Goal: Task Accomplishment & Management: Manage account settings

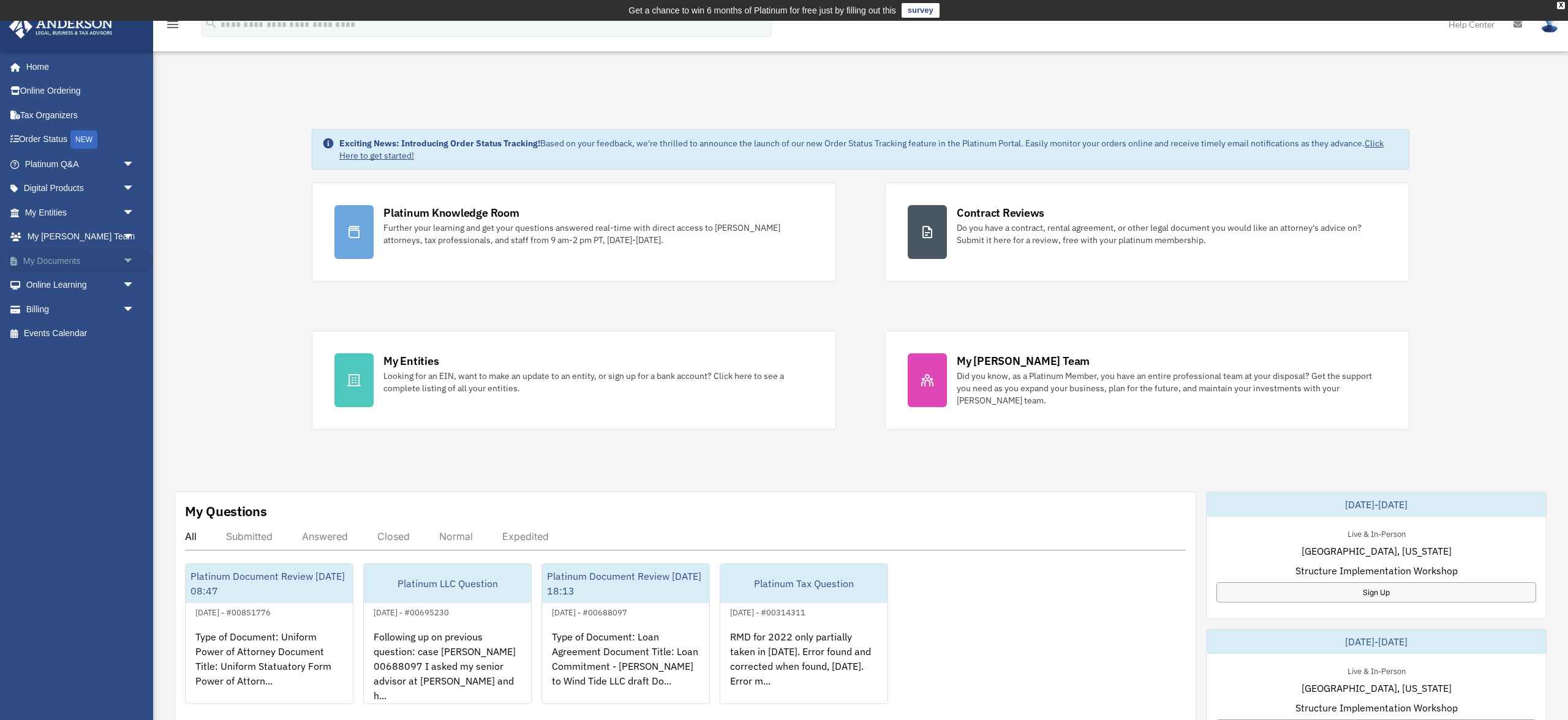
click at [114, 273] on link "My Documents arrow_drop_down" at bounding box center [81, 260] width 144 height 24
click at [126, 274] on span "arrow_drop_down" at bounding box center [135, 261] width 24 height 25
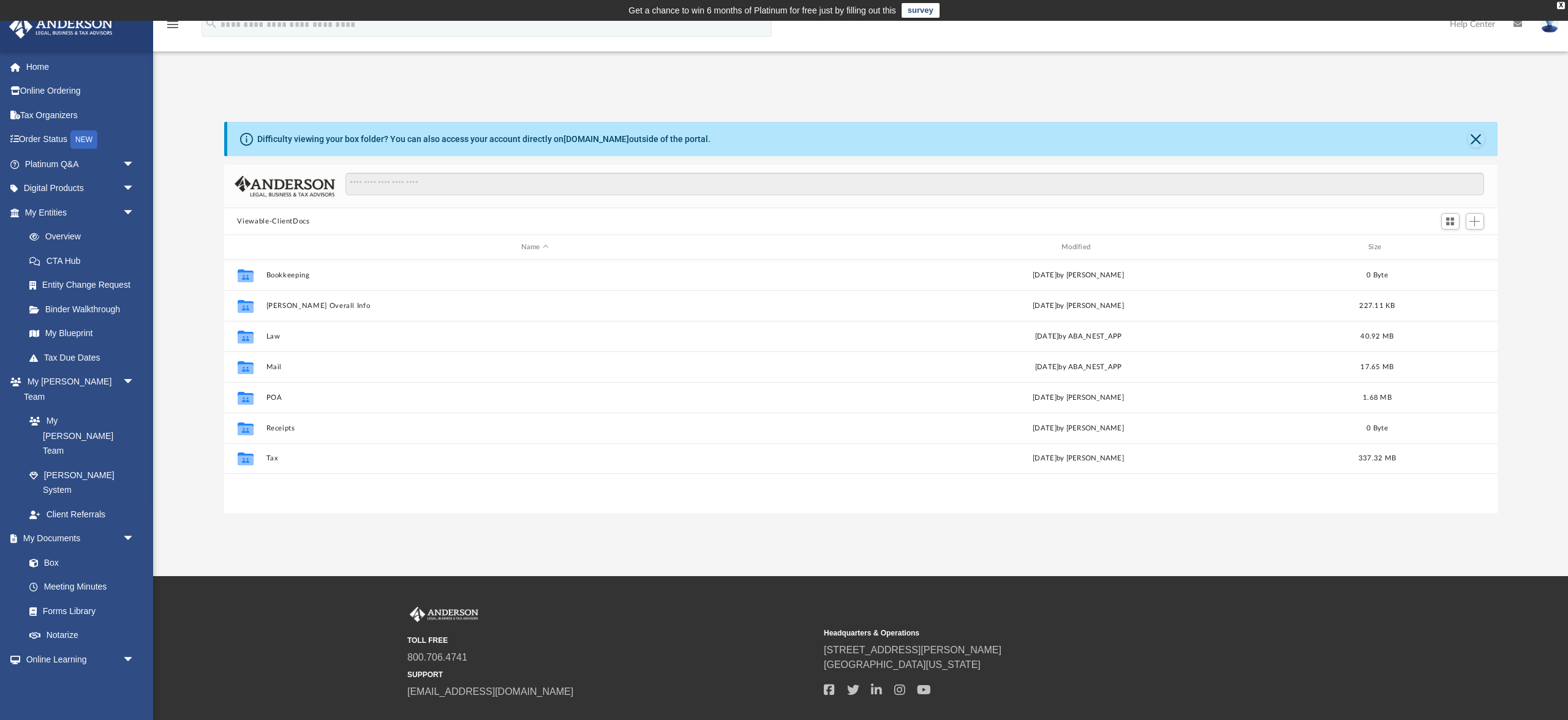
scroll to position [365, 1273]
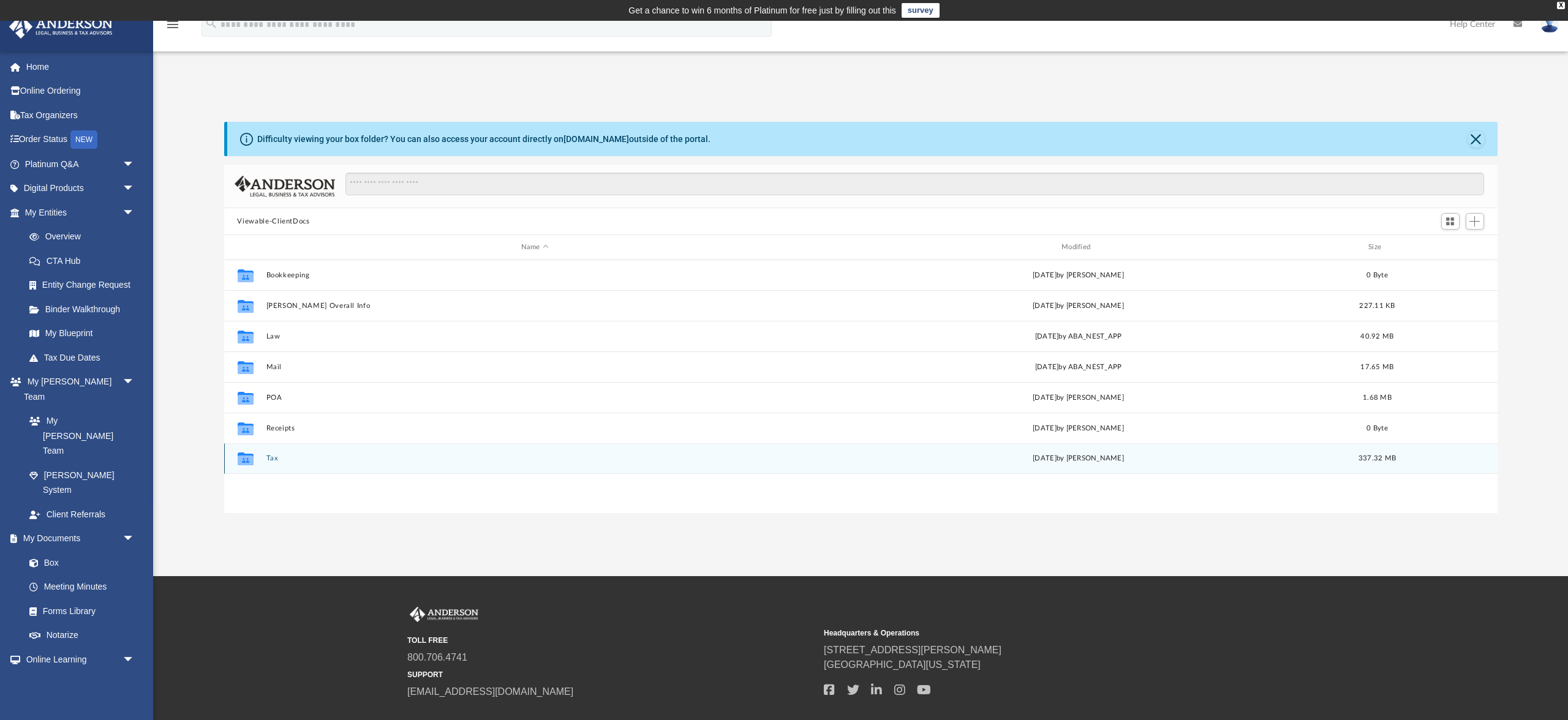
click at [273, 462] on button "Tax" at bounding box center [534, 458] width 538 height 8
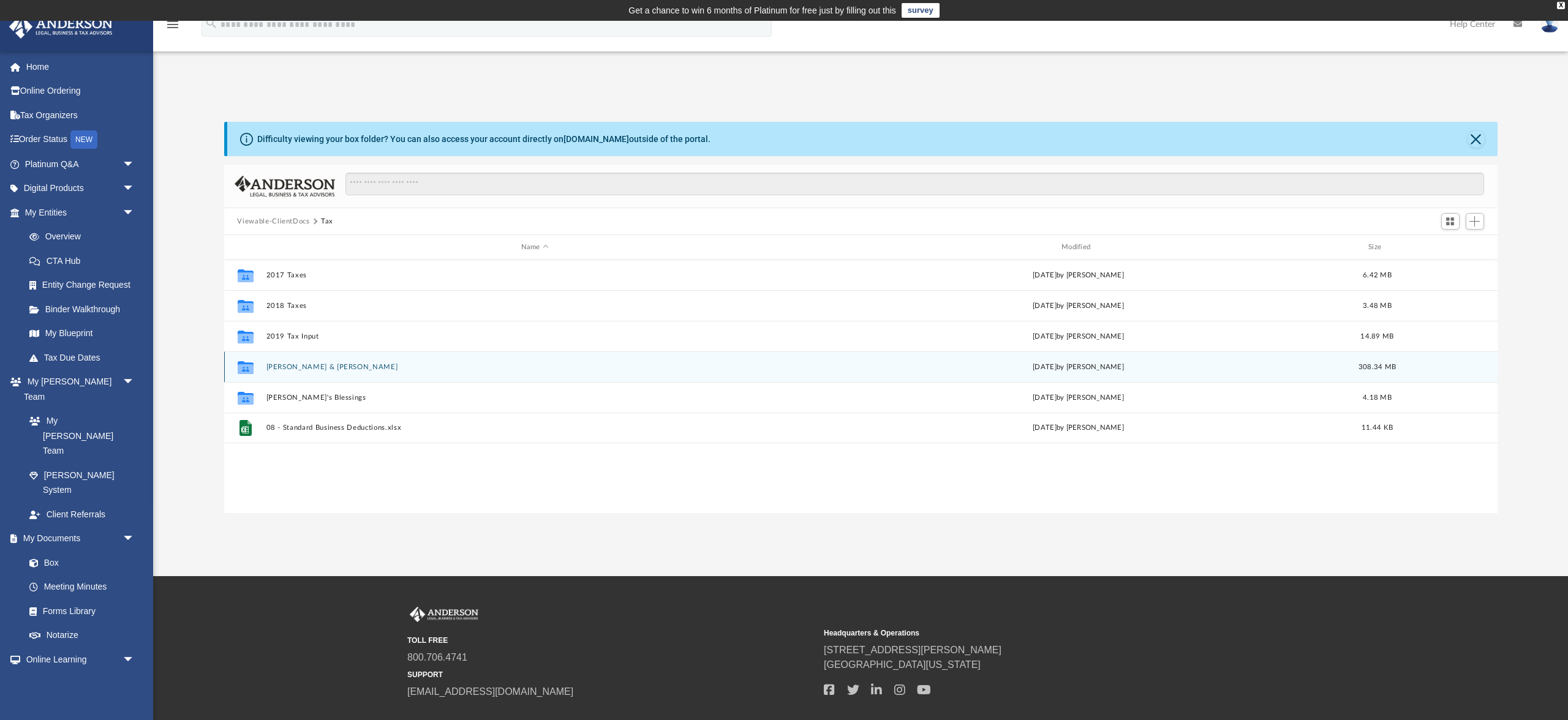
click at [315, 371] on button "[PERSON_NAME] & [PERSON_NAME]" at bounding box center [534, 367] width 538 height 8
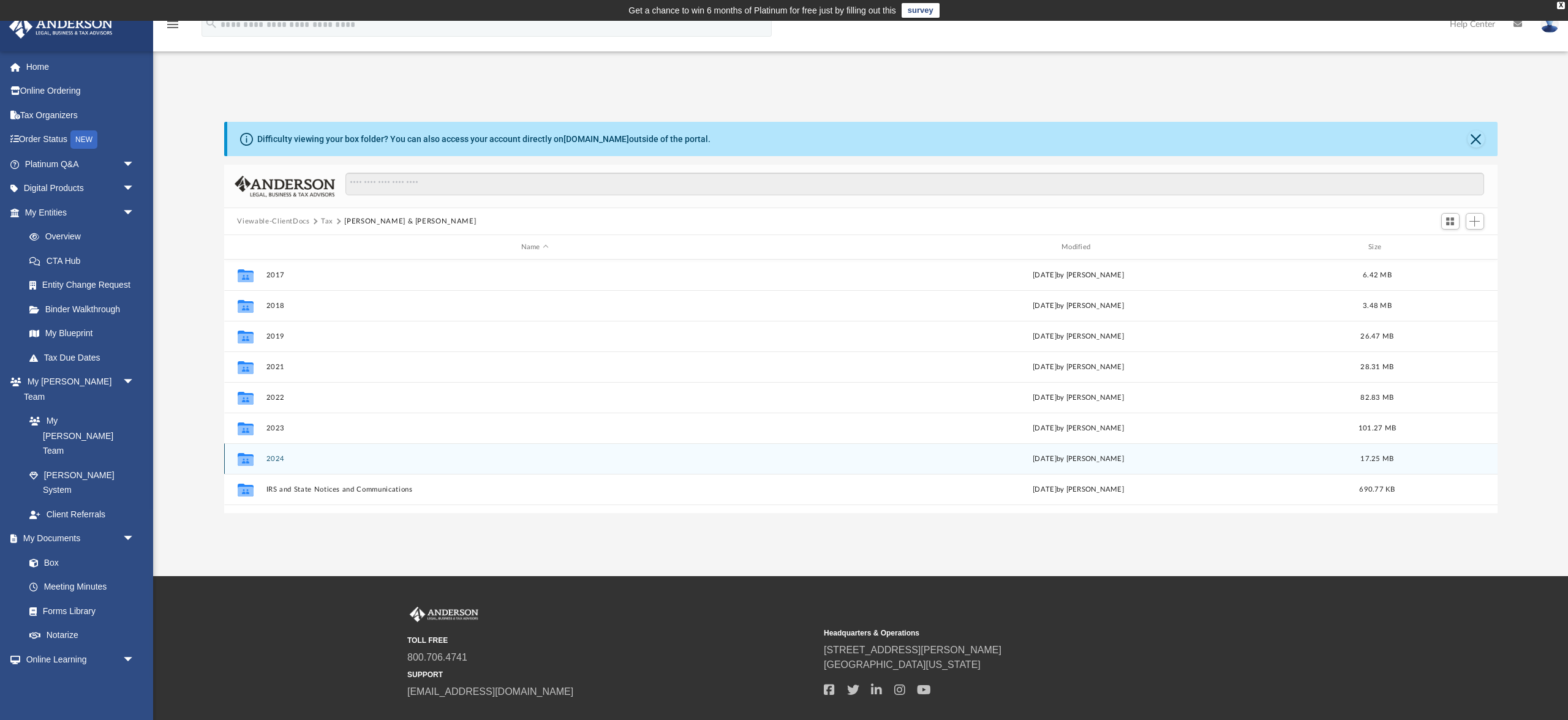
click at [278, 463] on button "2024" at bounding box center [534, 458] width 538 height 8
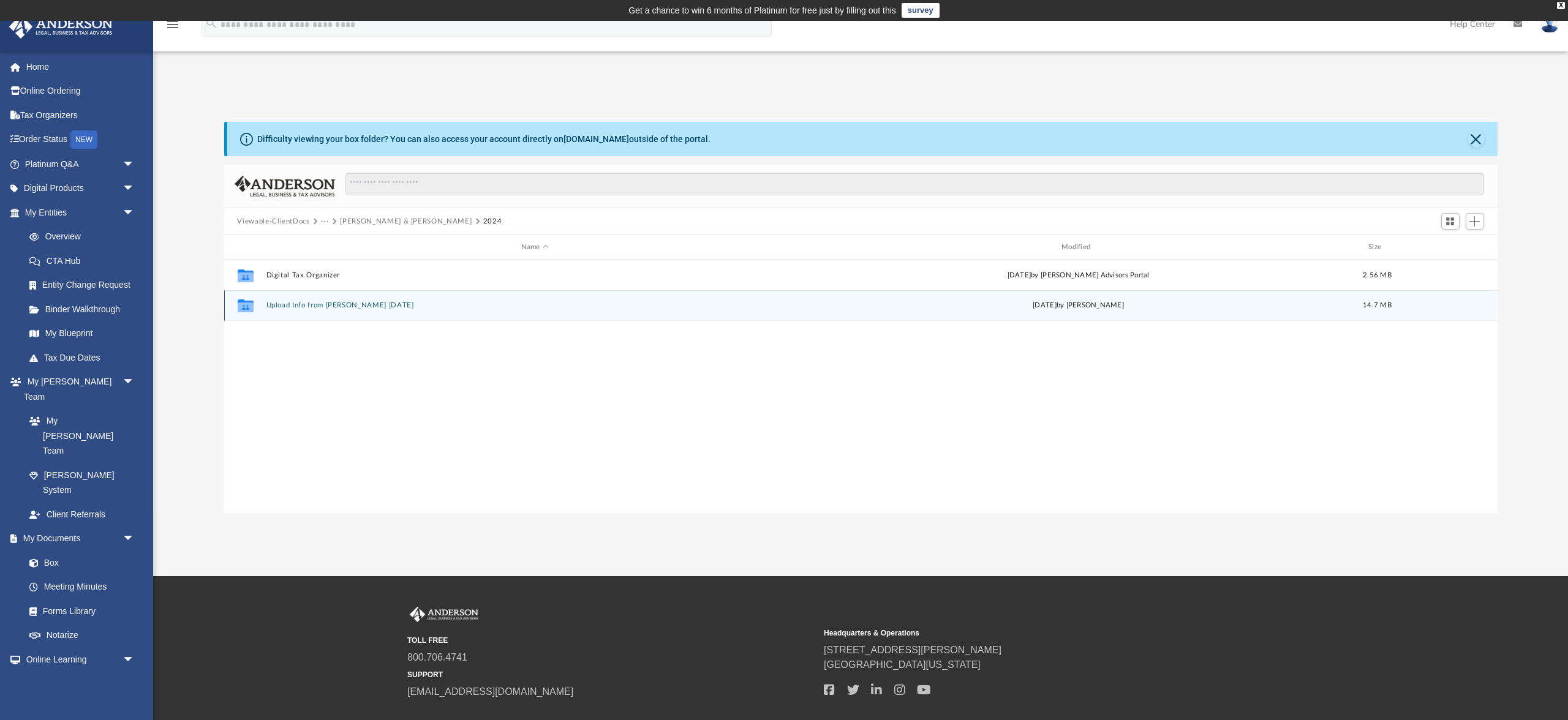
click at [328, 309] on button "Upload Info from [PERSON_NAME] [DATE]" at bounding box center [534, 305] width 538 height 8
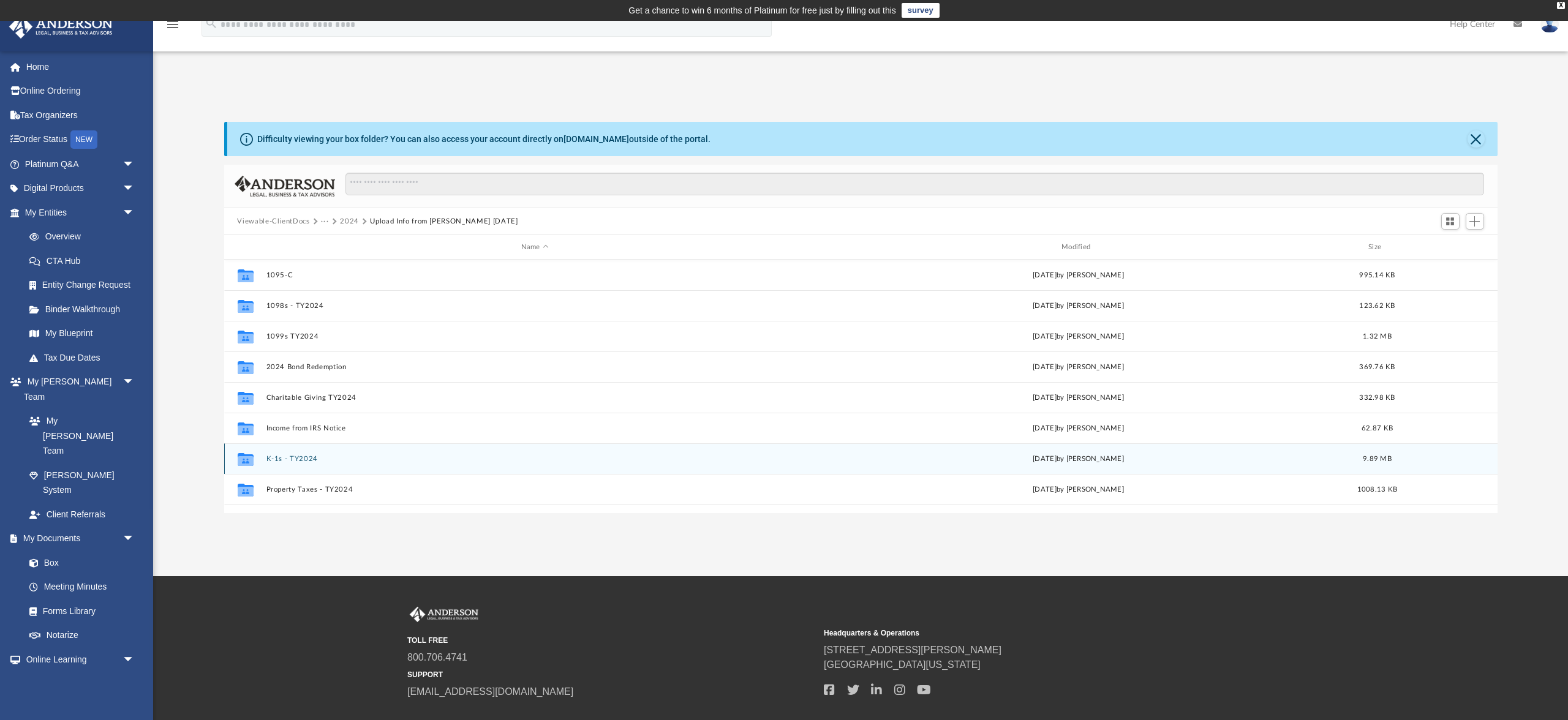
click at [325, 463] on button "K-1s - TY2024" at bounding box center [534, 458] width 538 height 8
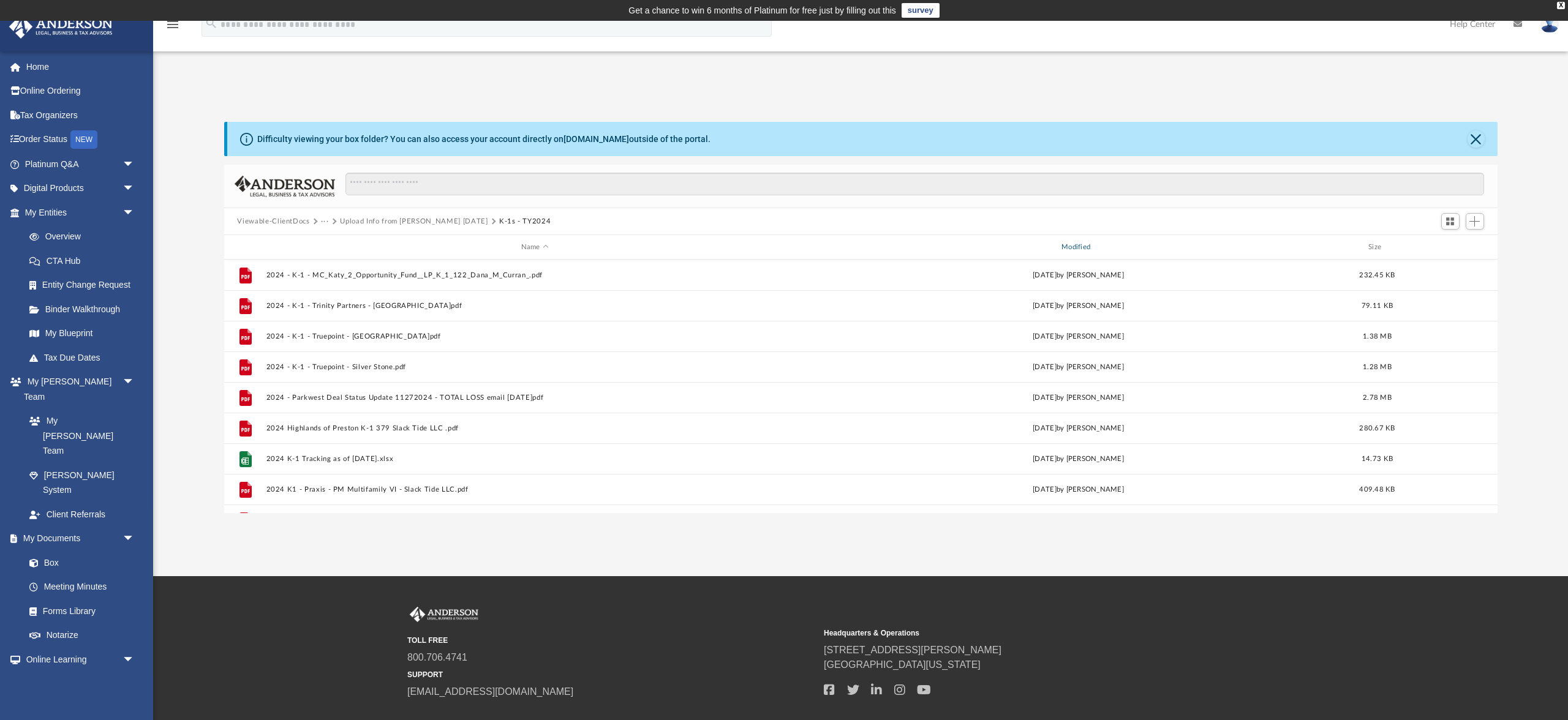
click at [1072, 253] on div "Modified" at bounding box center [1078, 247] width 538 height 11
click at [1075, 253] on div "Modified" at bounding box center [1078, 247] width 538 height 11
click at [1475, 226] on span "Add" at bounding box center [1474, 221] width 10 height 10
click at [1433, 288] on li "Upload" at bounding box center [1453, 281] width 39 height 13
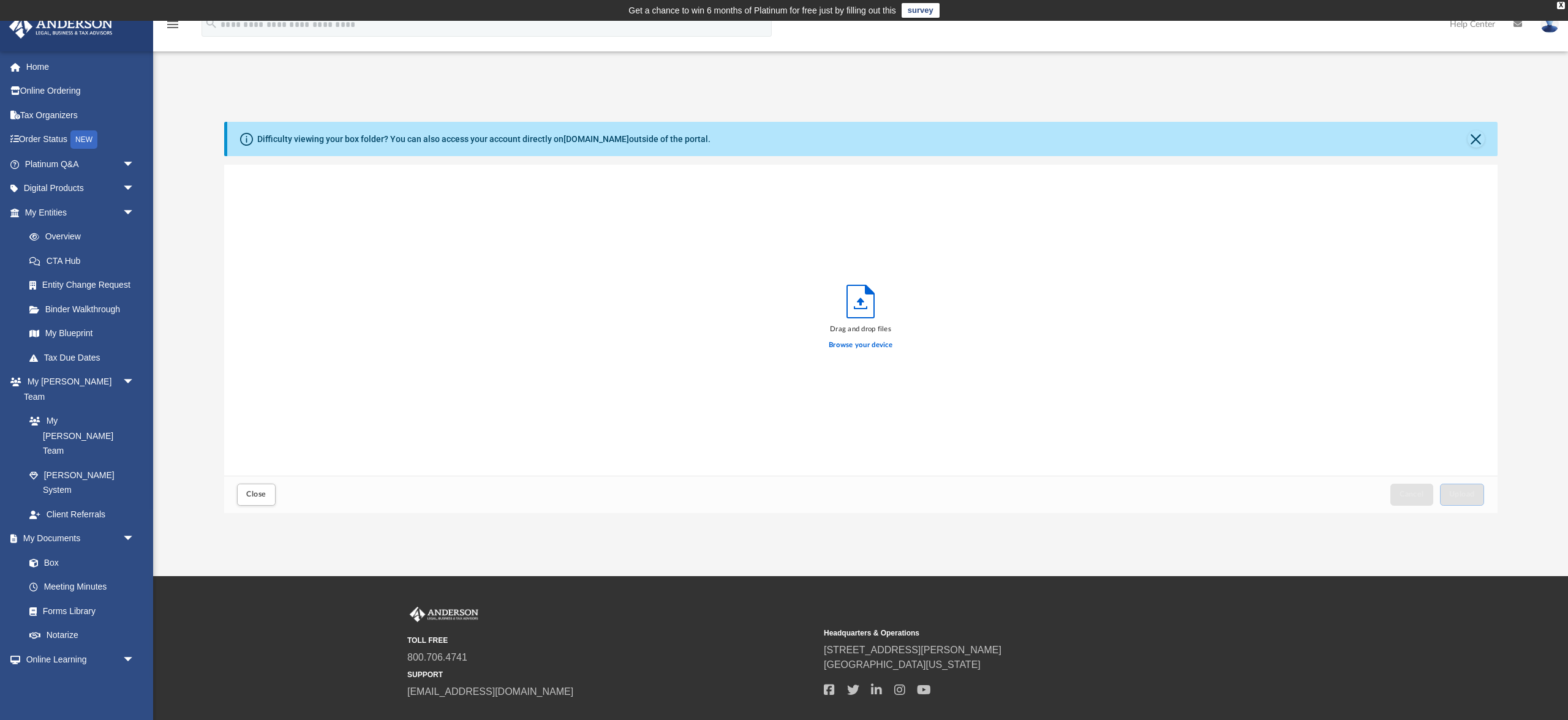
scroll to position [1, 1]
click at [845, 350] on label "Browse your device" at bounding box center [860, 345] width 64 height 11
click at [0, 0] on input "Browse your device" at bounding box center [0, 0] width 0 height 0
click at [266, 497] on span "Close" at bounding box center [256, 494] width 19 height 7
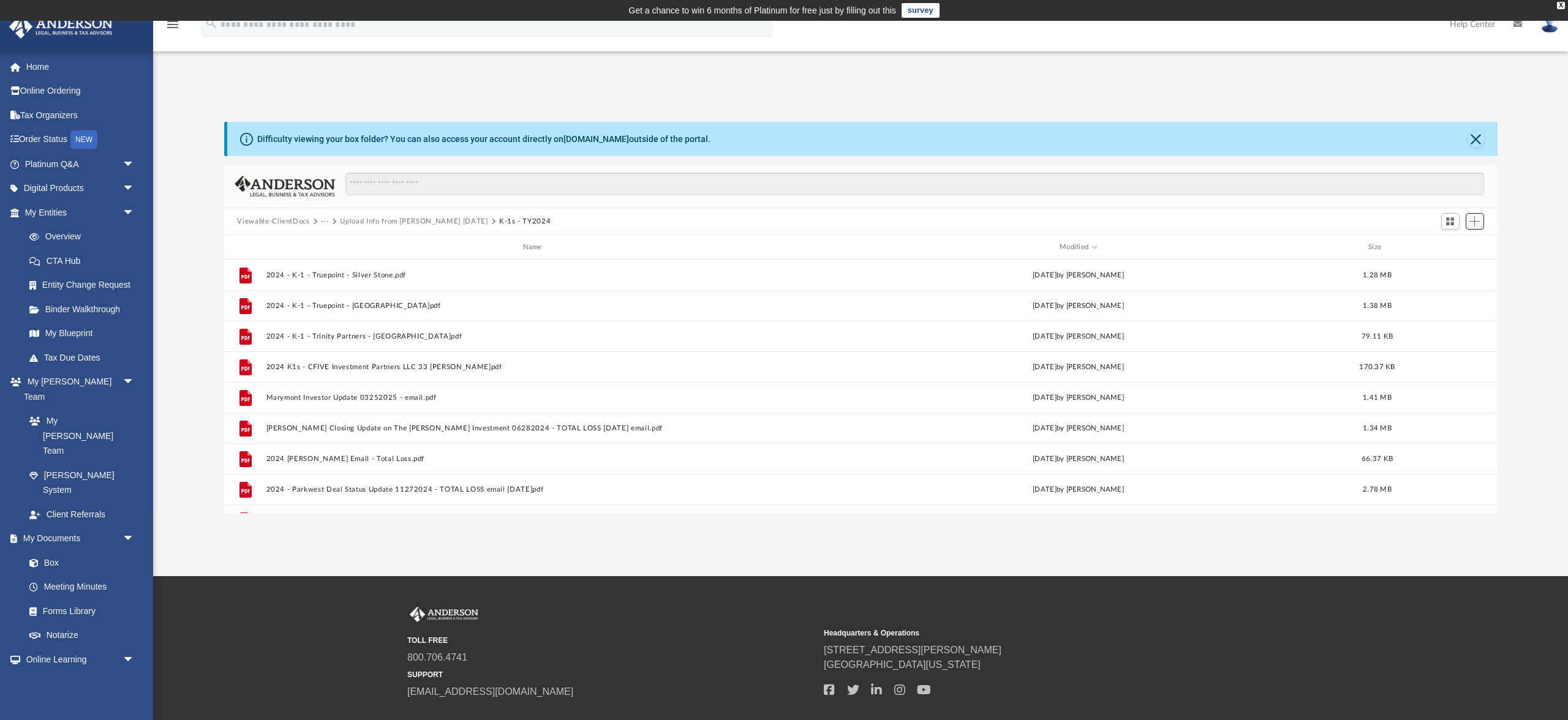
click at [1470, 226] on span "Add" at bounding box center [1474, 221] width 10 height 10
click at [1437, 288] on li "Upload" at bounding box center [1453, 281] width 39 height 13
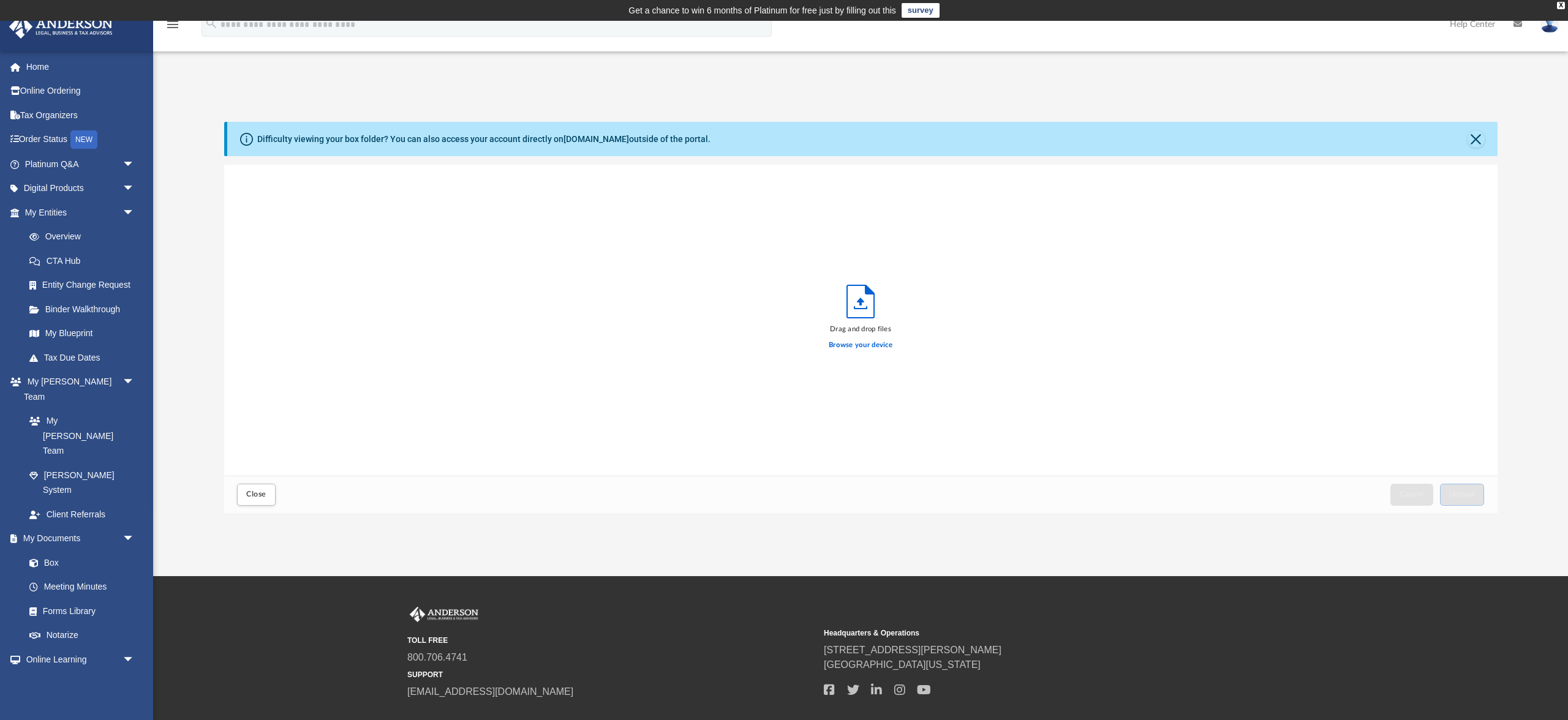
scroll to position [1, 1]
click at [868, 350] on label "Browse your device" at bounding box center [860, 345] width 64 height 11
click at [0, 0] on input "Browse your device" at bounding box center [0, 0] width 0 height 0
click at [1449, 497] on span "Upload" at bounding box center [1461, 494] width 26 height 7
